Goal: Task Accomplishment & Management: Manage account settings

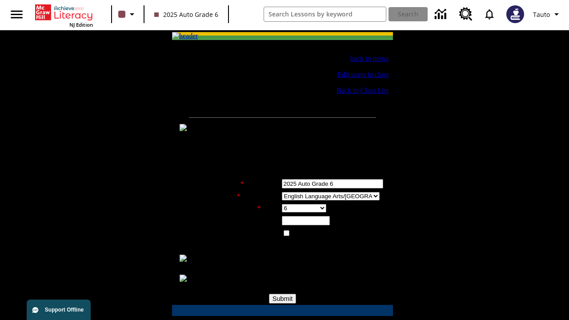
click at [288, 260] on div "Class Settings" at bounding box center [293, 262] width 184 height 8
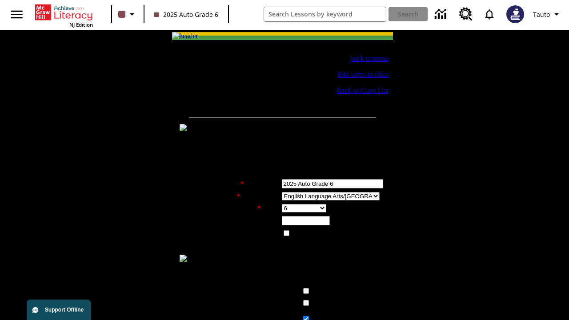
scroll to position [218, 0]
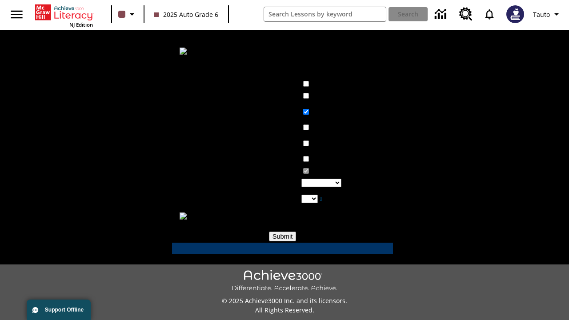
click at [303, 156] on input "Disable Writing Assistant" at bounding box center [306, 159] width 6 height 6
checkbox input "true"
click at [283, 232] on input "Submit" at bounding box center [283, 237] width 28 height 10
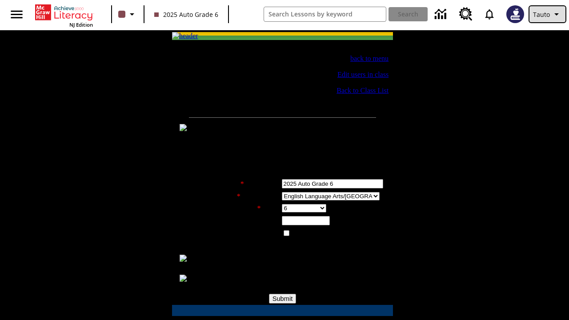
click at [547, 14] on span "Tauto" at bounding box center [541, 14] width 17 height 9
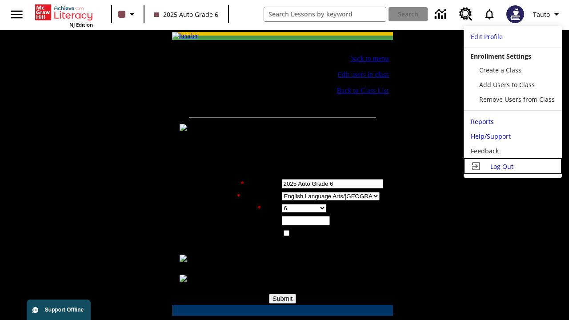
click at [512, 166] on span "Log Out" at bounding box center [501, 166] width 23 height 8
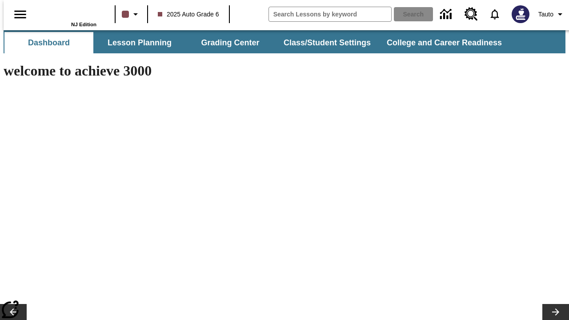
type input "-1"
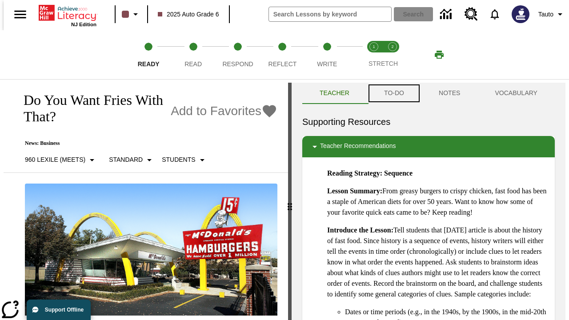
click at [393, 93] on button "TO-DO" at bounding box center [394, 93] width 55 height 21
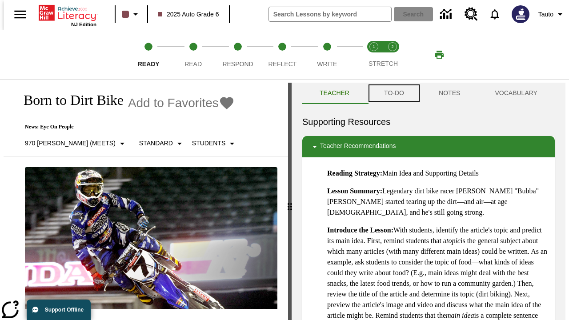
click at [393, 93] on button "TO-DO" at bounding box center [394, 93] width 55 height 21
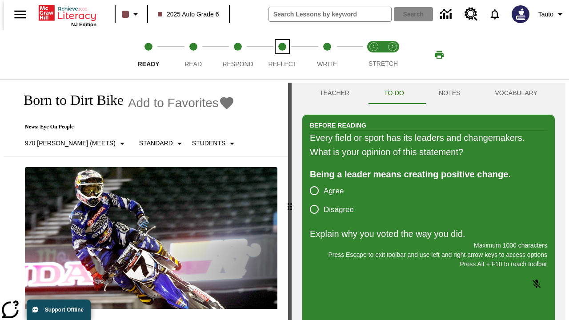
click at [282, 55] on span "Reflect" at bounding box center [282, 60] width 28 height 16
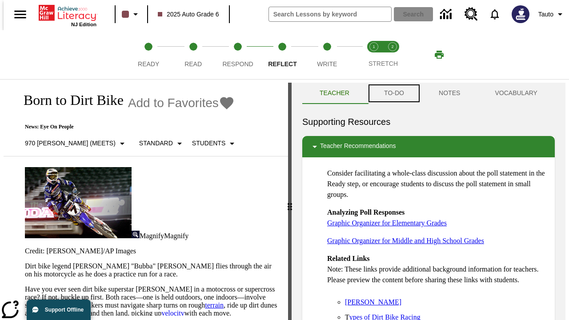
scroll to position [0, 0]
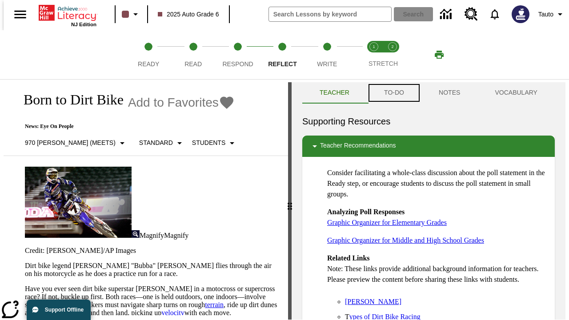
click at [393, 93] on button "TO-DO" at bounding box center [394, 92] width 55 height 21
